Goal: Transaction & Acquisition: Purchase product/service

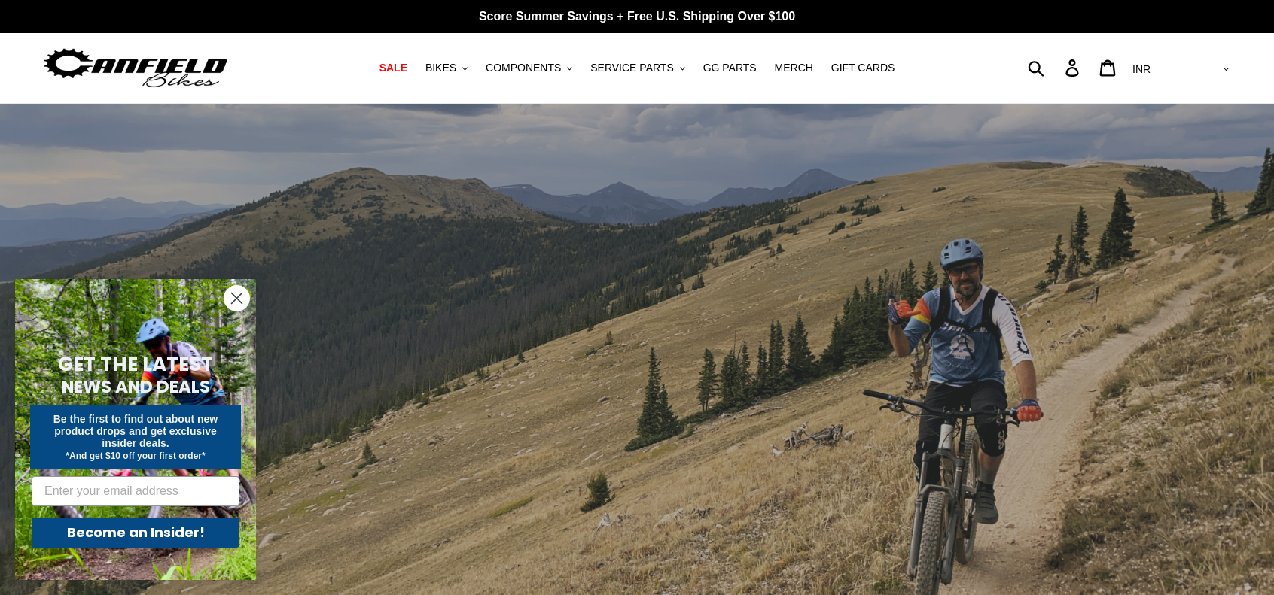
click at [407, 62] on span "SALE" at bounding box center [393, 68] width 28 height 13
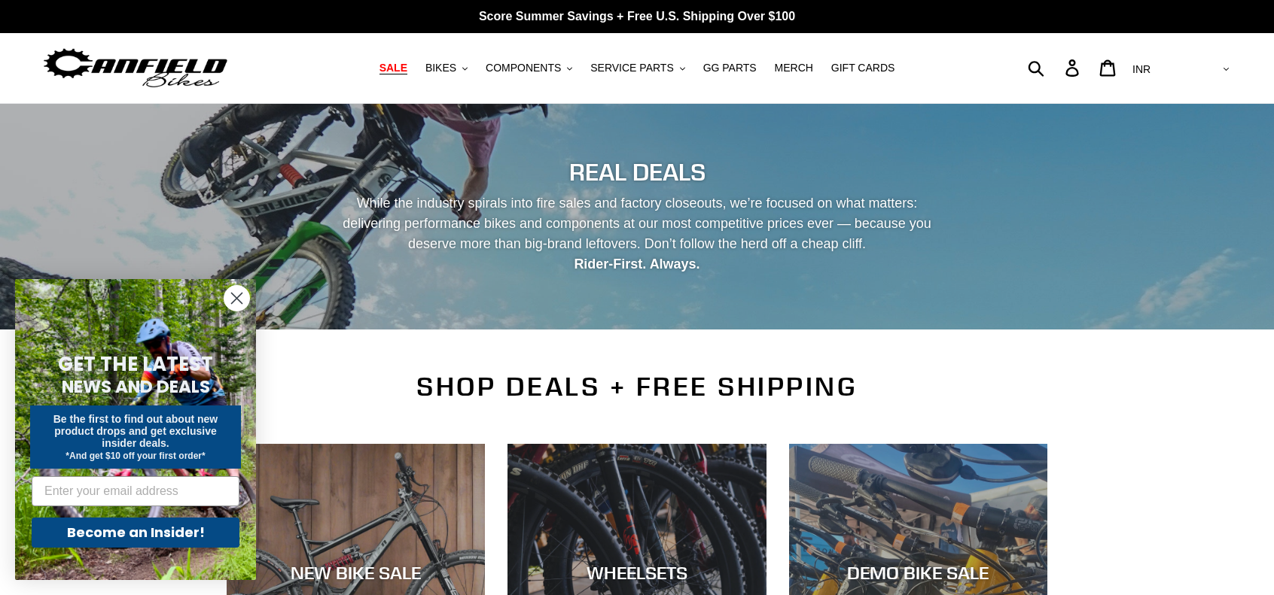
click at [1219, 69] on select "AED AFN ALL AMD ANG AUD AWG AZN BAM BBD BDT BGN BIF BND BOB BSD BWP BZD CAD CDF…" at bounding box center [1179, 70] width 106 height 28
select select "AUD"
click at [1188, 56] on select "AED AFN ALL AMD ANG AUD AWG AZN BAM BBD BDT BGN BIF BND BOB BSD BWP BZD CAD CDF…" at bounding box center [1179, 70] width 106 height 28
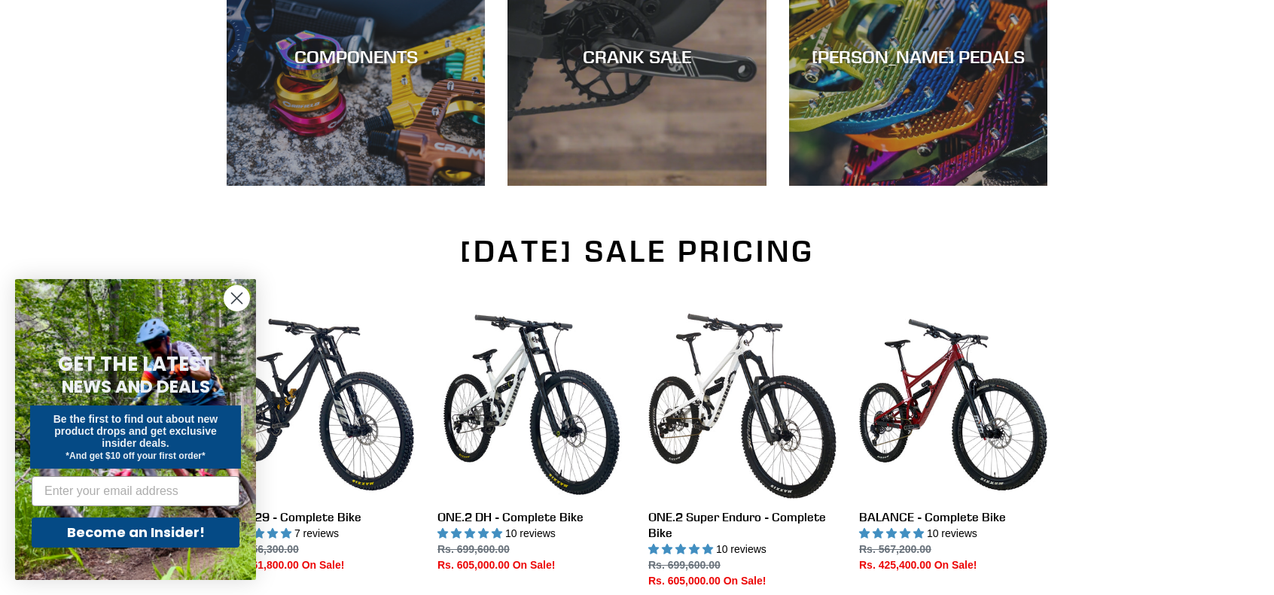
scroll to position [875, 0]
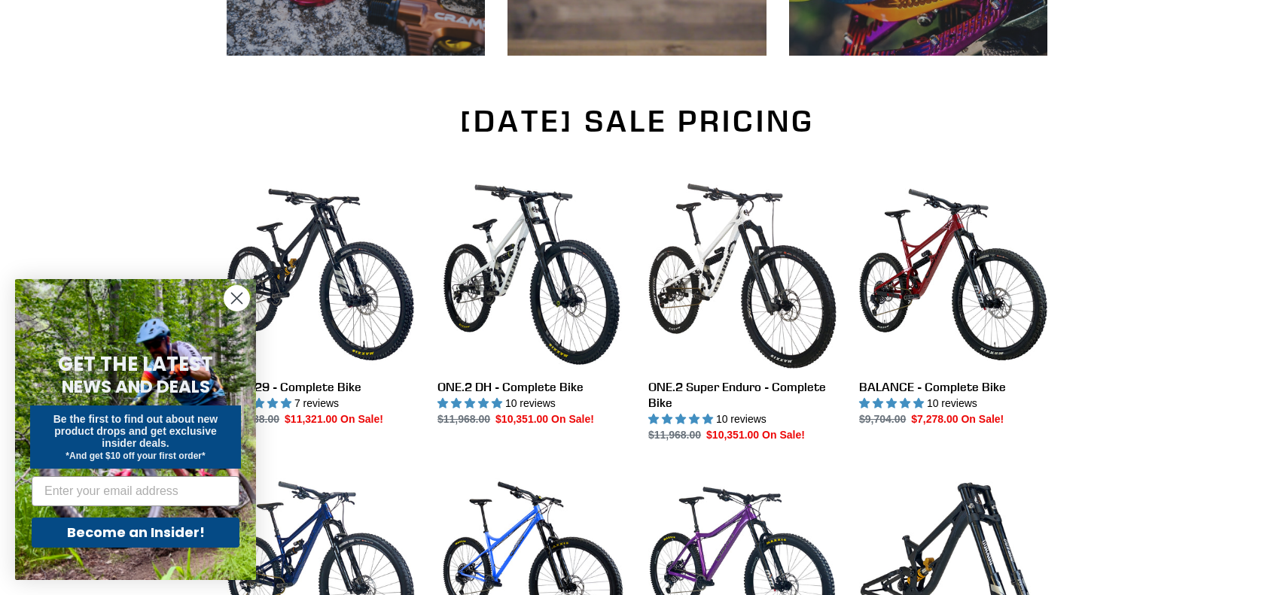
scroll to position [979, 0]
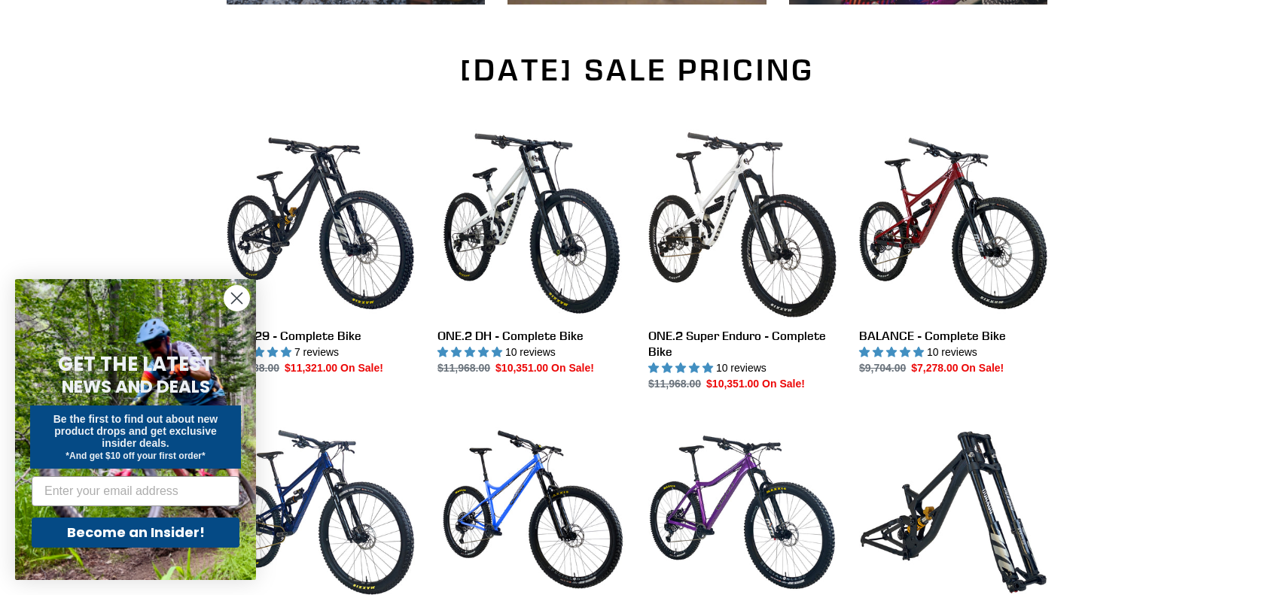
click at [236, 298] on icon "Close dialog" at bounding box center [237, 299] width 11 height 11
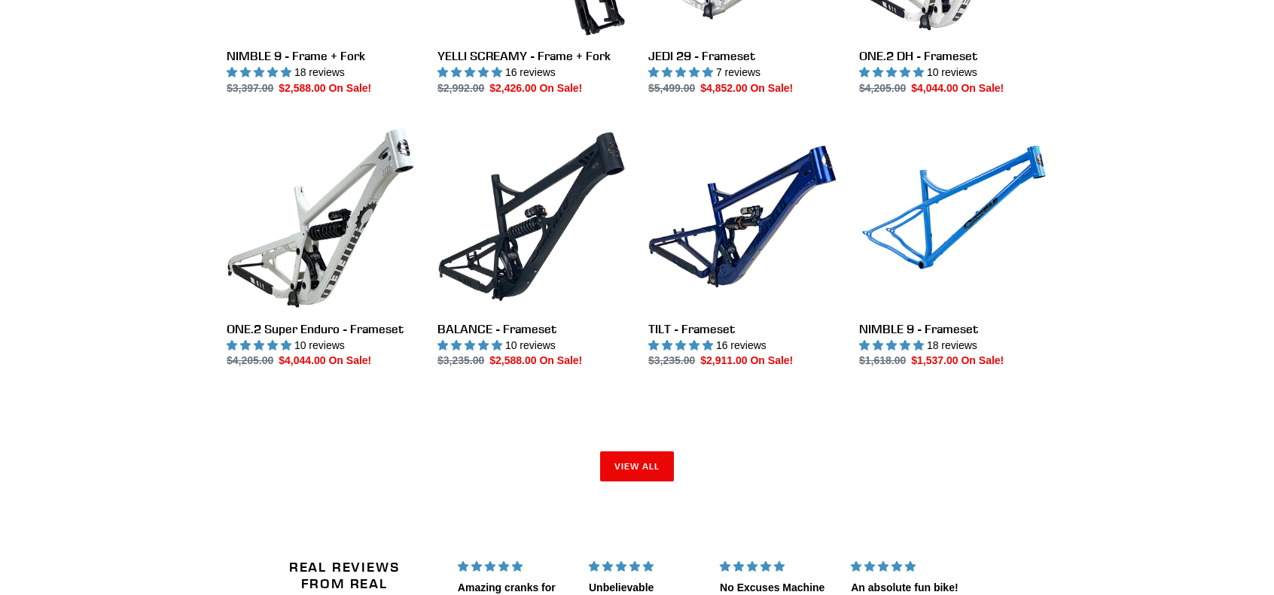
scroll to position [2108, 0]
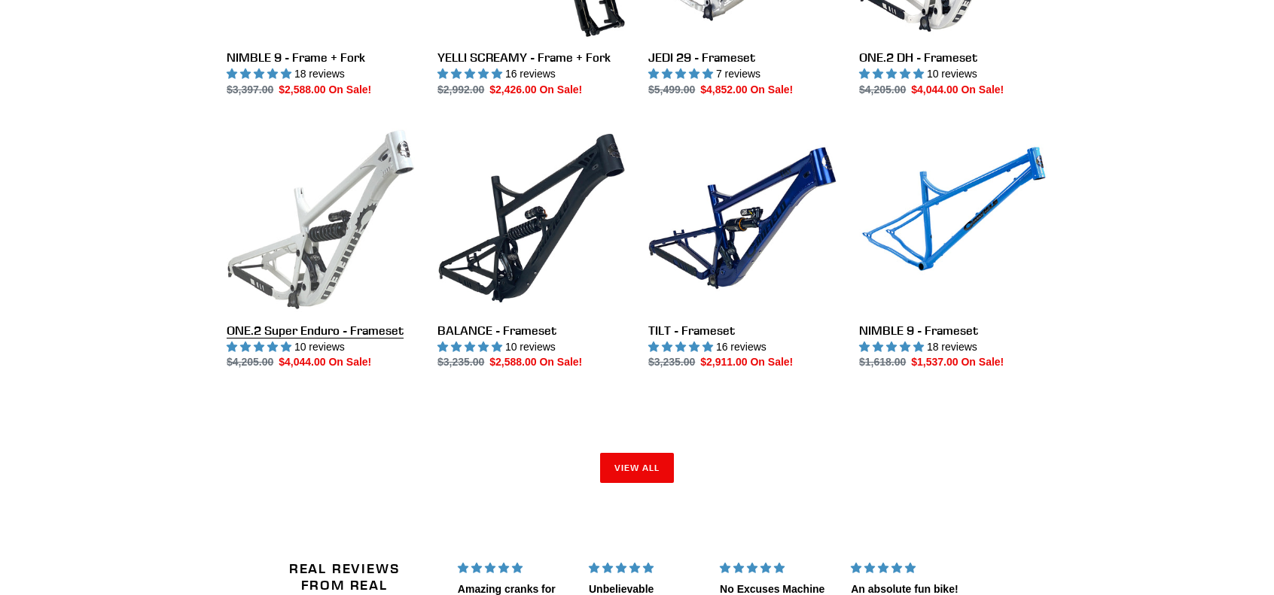
click at [358, 332] on link "ONE.2 Super Enduro - Frameset" at bounding box center [321, 247] width 188 height 247
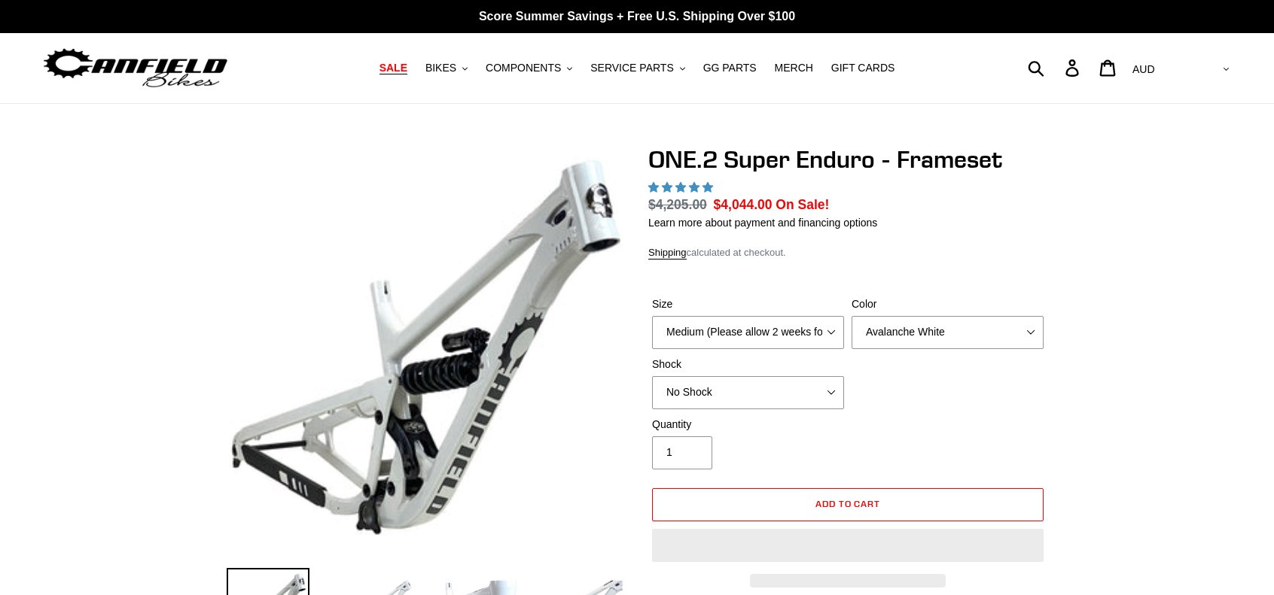
select select "highest-rating"
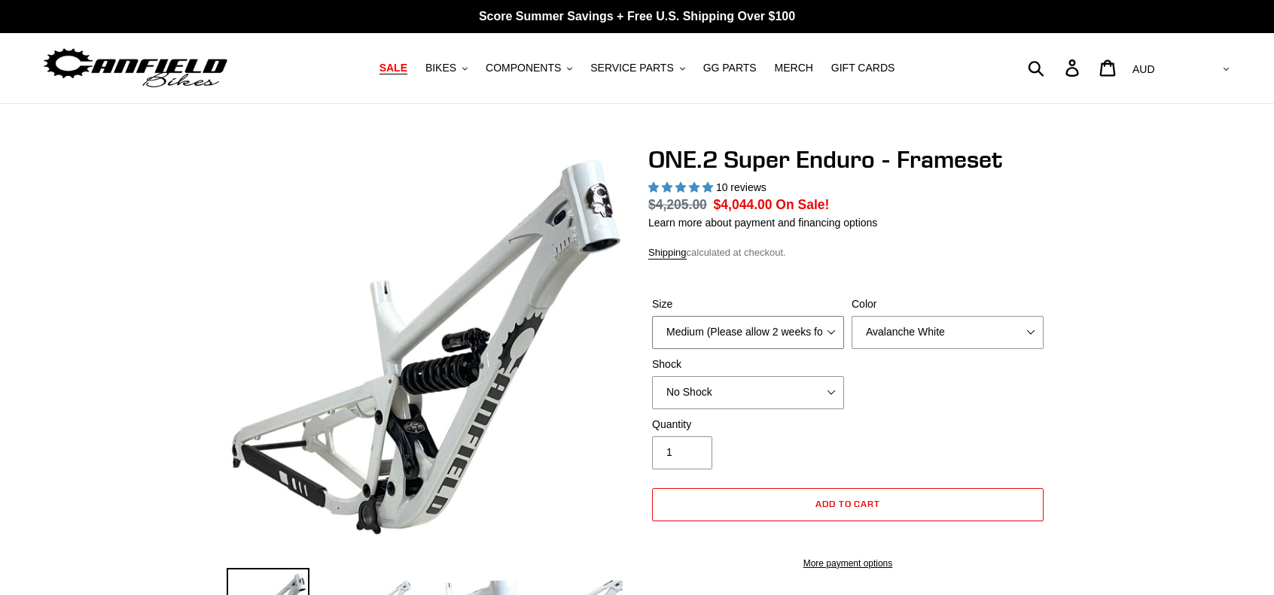
click at [796, 330] on select "Medium (Please allow 2 weeks for delivery) Large (Sold Out)" at bounding box center [748, 332] width 192 height 33
select select "Large (Sold Out)"
click at [652, 316] on select "Medium (Please allow 2 weeks for delivery) Large (Sold Out)" at bounding box center [748, 332] width 192 height 33
click at [954, 342] on select "Avalanche White Bentonite Grey" at bounding box center [947, 332] width 192 height 33
select select "Bentonite Grey"
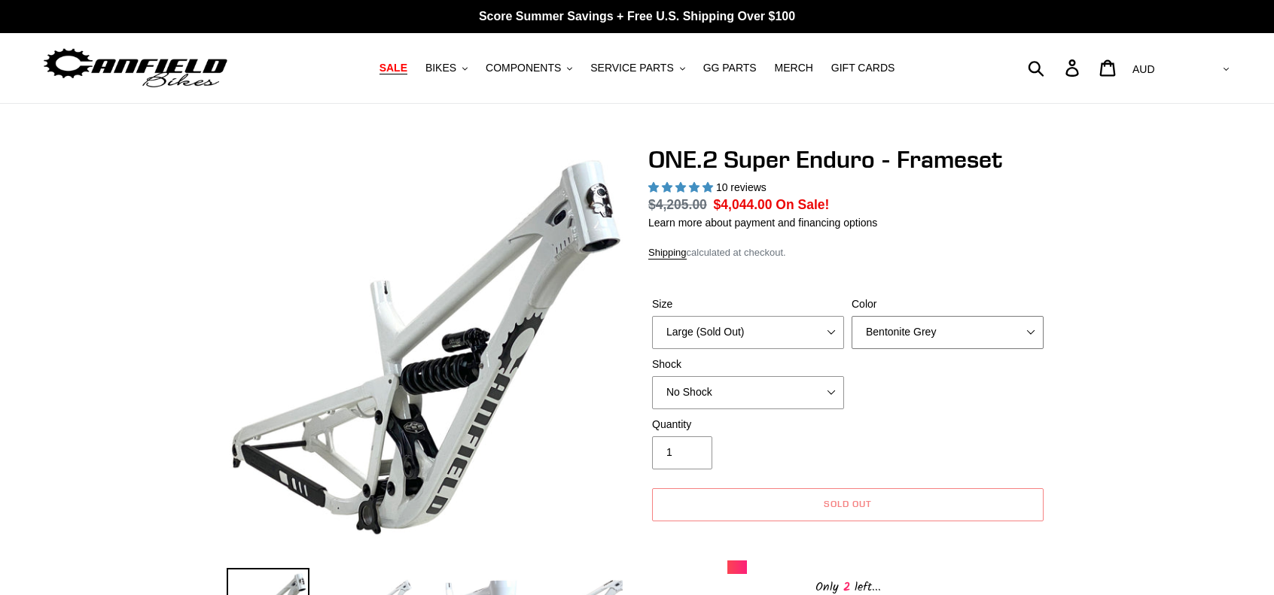
click at [851, 316] on select "Avalanche White Bentonite Grey" at bounding box center [947, 332] width 192 height 33
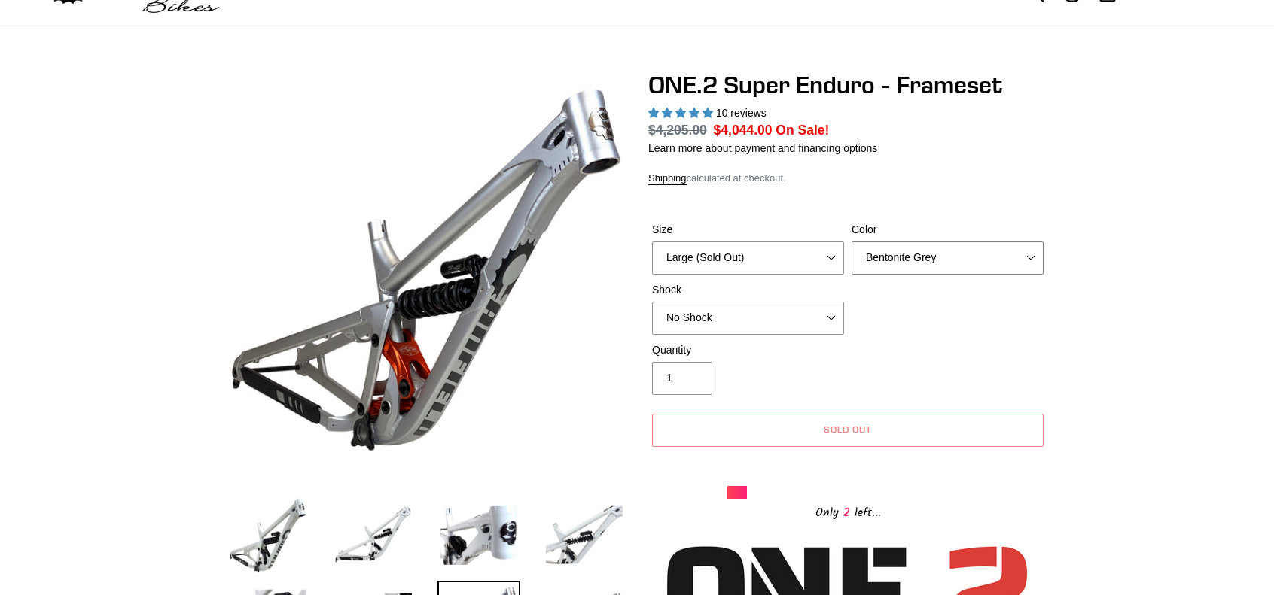
scroll to position [75, 0]
click at [817, 315] on select "No Shock RockShox Vivid Coil" at bounding box center [748, 317] width 192 height 33
click at [652, 301] on select "No Shock RockShox Vivid Coil" at bounding box center [748, 317] width 192 height 33
click at [805, 321] on select "No Shock RockShox Vivid Coil" at bounding box center [748, 317] width 192 height 33
select select "No Shock"
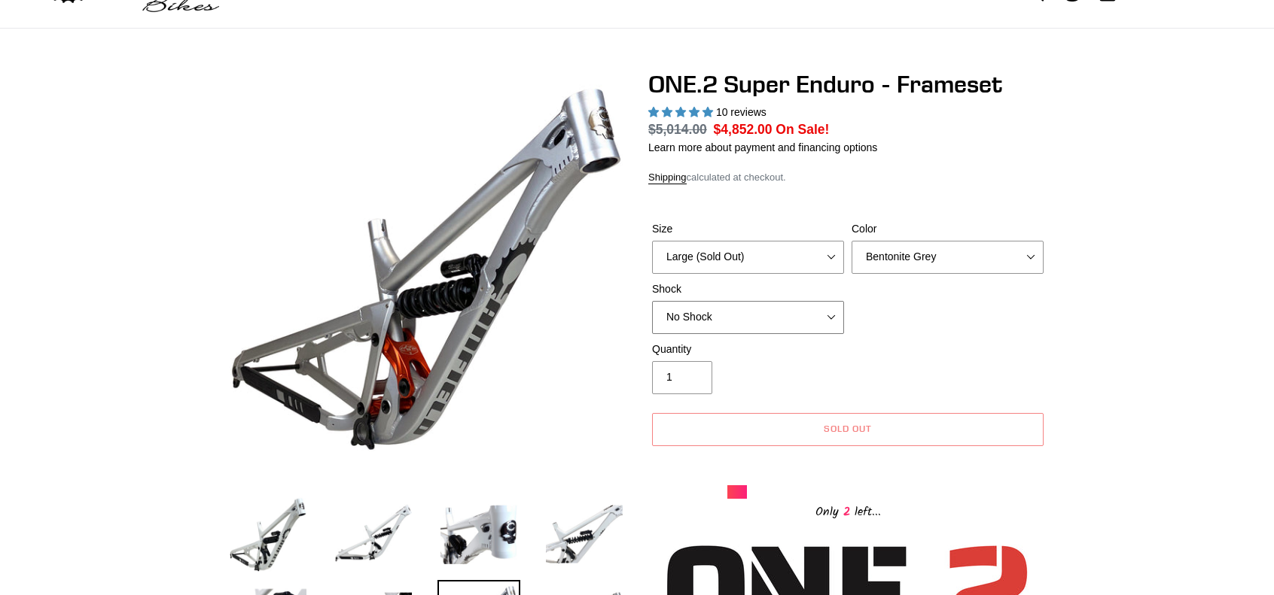
click at [652, 301] on select "No Shock RockShox Vivid Coil" at bounding box center [748, 317] width 192 height 33
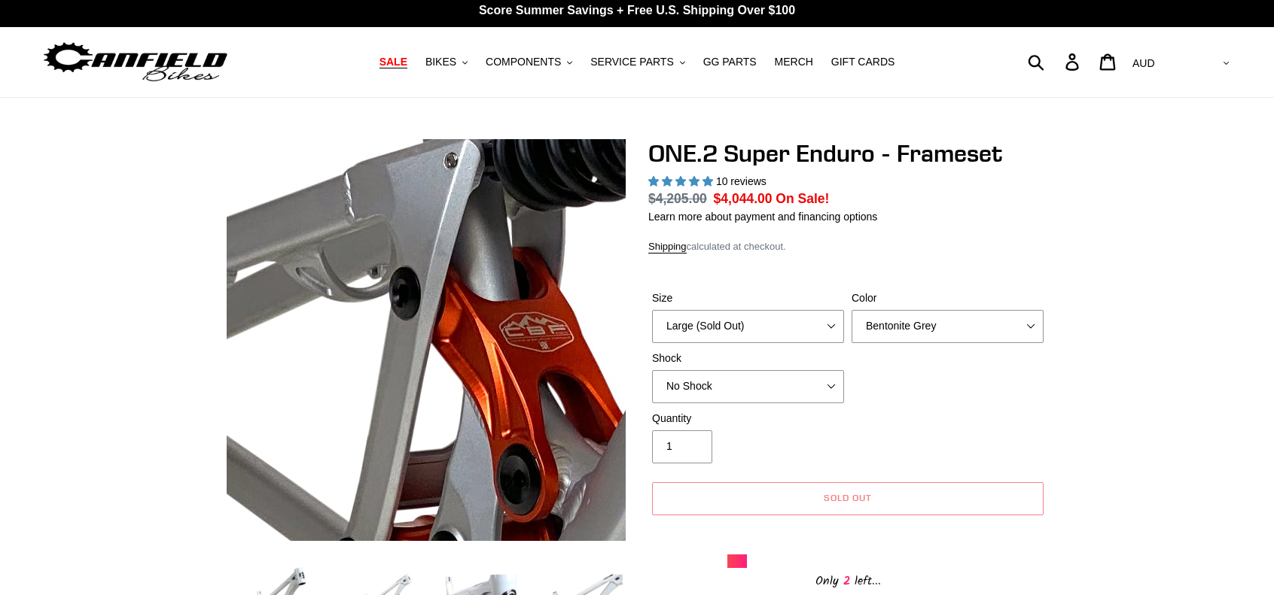
scroll to position [0, 0]
